Goal: Task Accomplishment & Management: Manage account settings

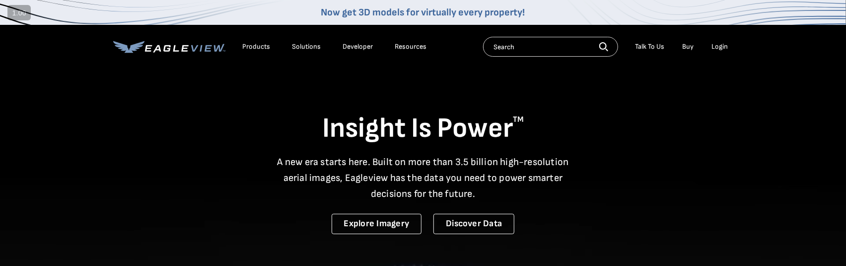
click at [725, 46] on div "Login" at bounding box center [720, 46] width 16 height 9
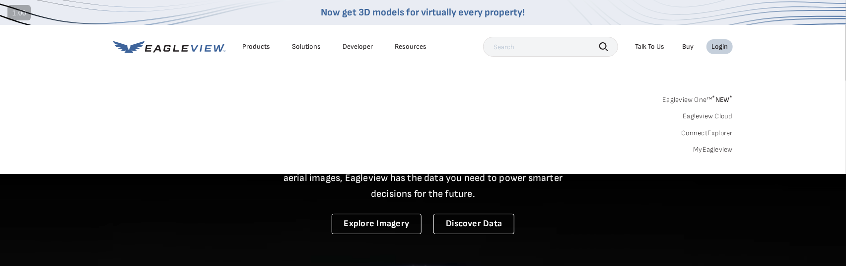
click at [709, 151] on link "MyEagleview" at bounding box center [713, 149] width 40 height 9
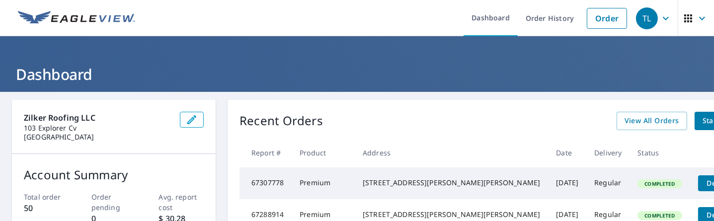
scroll to position [55, 0]
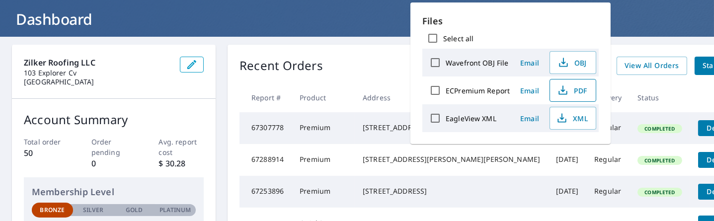
click at [558, 88] on icon "button" at bounding box center [563, 90] width 12 height 12
click at [347, 61] on div "Recent Orders View All Orders Start New Order" at bounding box center [503, 66] width 528 height 18
